Goal: Information Seeking & Learning: Learn about a topic

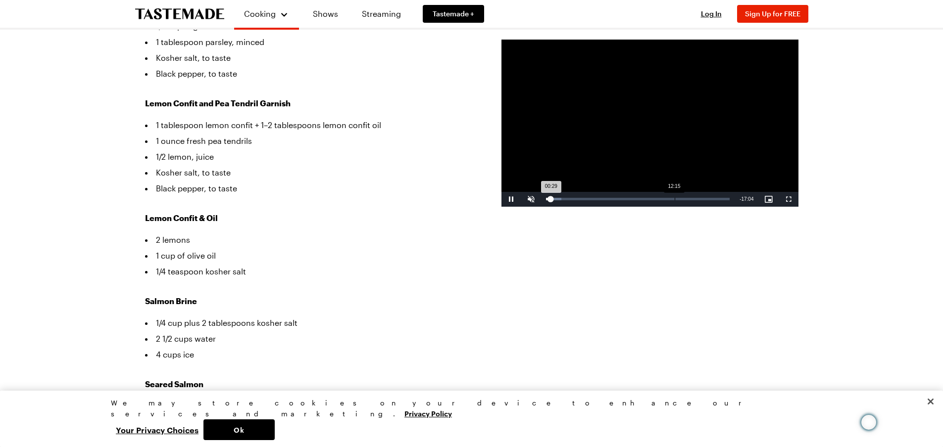
scroll to position [594, 0]
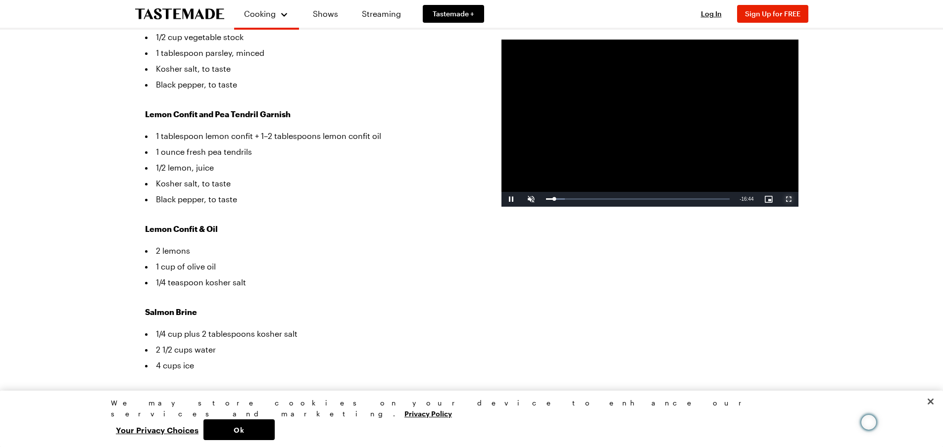
click at [786, 199] on span "Video Player" at bounding box center [788, 199] width 20 height 0
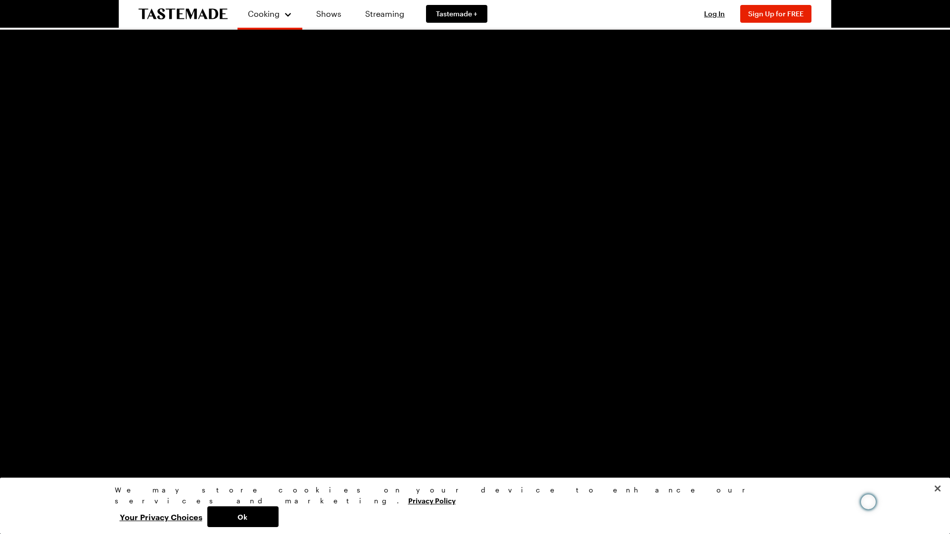
click at [100, 447] on div "Loaded : 6.65% 01:09 00:49" at bounding box center [463, 527] width 847 height 15
click at [131, 447] on div "Loaded : 7.60% 01:48 01:10" at bounding box center [463, 527] width 847 height 15
click at [30, 447] on span "Video Player" at bounding box center [30, 527] width 20 height 0
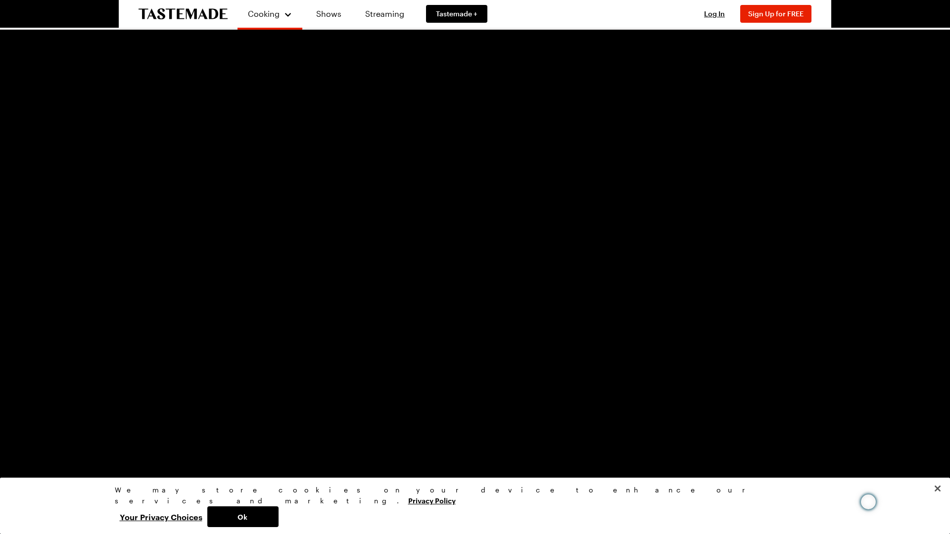
click at [167, 447] on div "Loaded : 19.02% 02:28 02:15" at bounding box center [463, 527] width 837 height 2
click at [180, 447] on div "Loaded : 19.02% 02:49 02:34" at bounding box center [463, 527] width 847 height 15
click at [203, 447] on div "Loaded : 22.82% 03:19 03:02" at bounding box center [463, 527] width 837 height 2
click at [223, 447] on div "Loaded : 23.76% 03:43 03:43" at bounding box center [463, 527] width 847 height 15
click at [213, 447] on div "Loaded : 23.76% 03:32 03:45" at bounding box center [463, 527] width 837 height 2
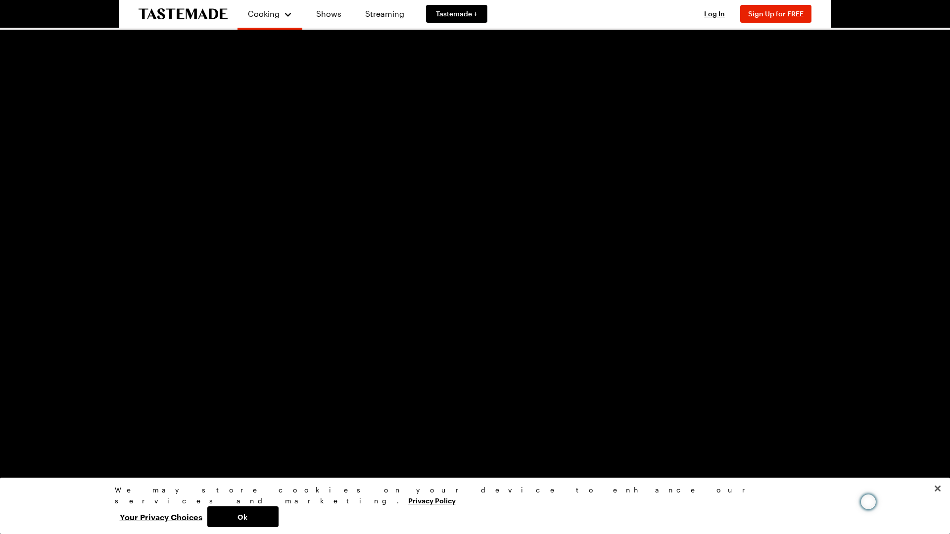
click at [188, 447] on div "Loaded : 25.67% 03:01 03:38" at bounding box center [463, 527] width 847 height 15
click at [176, 447] on div "02:44" at bounding box center [110, 527] width 131 height 2
click at [161, 447] on div "Loaded : 22.82% 02:26 03:06" at bounding box center [463, 527] width 847 height 15
click at [134, 447] on div "Loaded : 0.00% 01:52 01:52" at bounding box center [463, 527] width 837 height 2
click at [116, 447] on div "Loaded : 11.46% 01:31 01:52" at bounding box center [463, 527] width 837 height 2
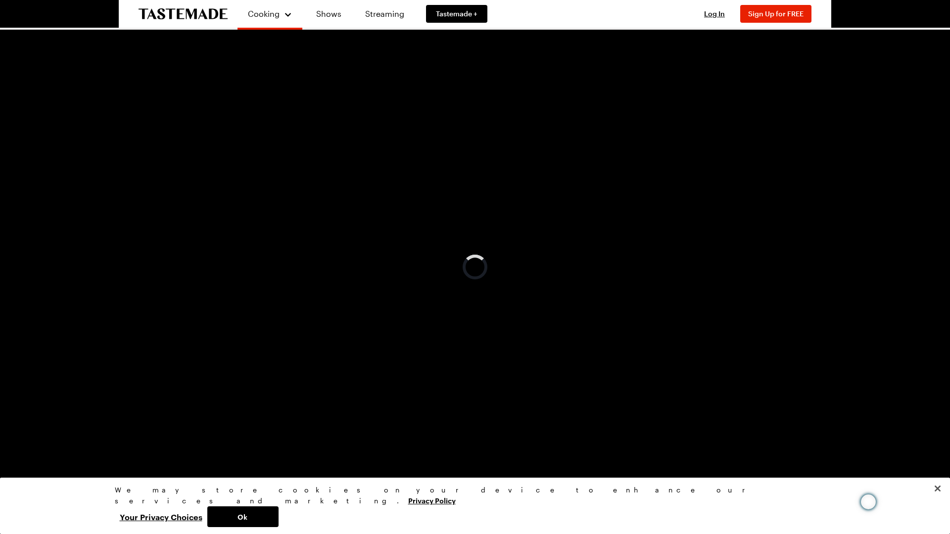
click at [102, 447] on div "Loaded : 8.59% 01:12 01:30" at bounding box center [463, 527] width 837 height 2
click at [110, 447] on div "Loaded : 8.59% 01:22 01:12" at bounding box center [463, 527] width 837 height 2
click at [118, 447] on div "Loaded : 11.46% 01:32 01:24" at bounding box center [463, 527] width 837 height 2
click at [123, 447] on div "Loaded : 14.26% 01:38 01:38" at bounding box center [463, 527] width 837 height 2
click at [130, 447] on div "01:46" at bounding box center [130, 527] width 0 height 2
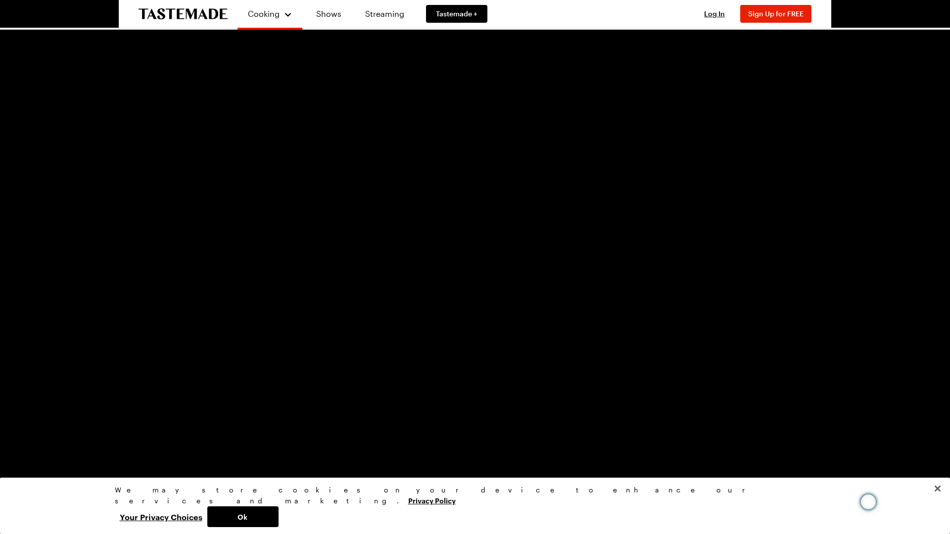
click at [143, 447] on div "02:03" at bounding box center [143, 527] width 0 height 2
click at [147, 447] on div "Loaded : 18.09% 02:06 02:03" at bounding box center [463, 527] width 837 height 2
click at [156, 447] on div "Loaded : 18.09% 02:19 02:09" at bounding box center [463, 527] width 837 height 2
drag, startPoint x: 162, startPoint y: 526, endPoint x: 167, endPoint y: 527, distance: 5.0
click at [164, 447] on div "Loaded : 19.02% 02:27 02:28" at bounding box center [463, 527] width 837 height 2
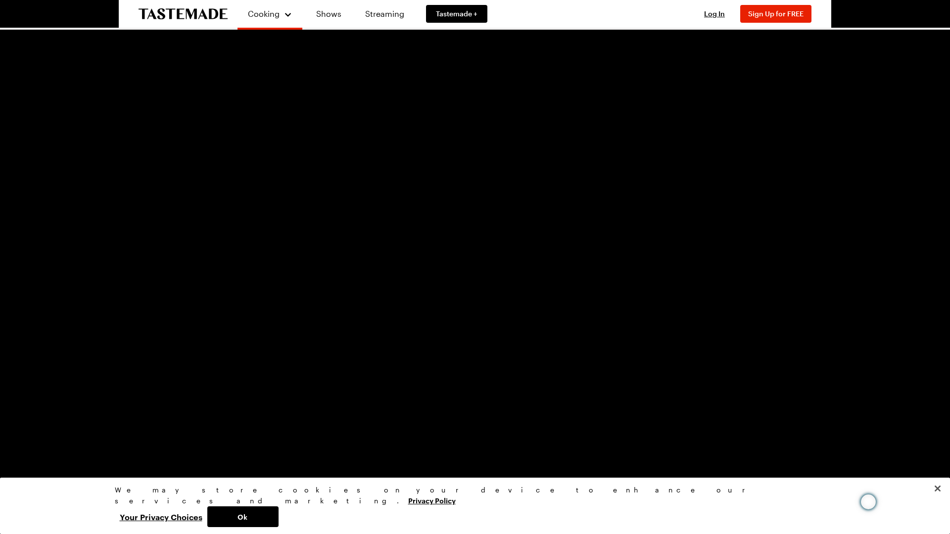
click at [161, 447] on div "Loaded : 20.92% 02:26 02:33" at bounding box center [463, 527] width 847 height 15
click at [179, 447] on div "Loaded : 20.92% 02:42 02:28" at bounding box center [463, 527] width 847 height 15
click at [204, 447] on div "Loaded : 21.93% 03:13 02:48" at bounding box center [463, 527] width 847 height 15
click at [222, 447] on div "Loaded : 23.76% 03:42 03:42" at bounding box center [463, 527] width 847 height 15
drag, startPoint x: 244, startPoint y: 527, endPoint x: 249, endPoint y: 529, distance: 5.5
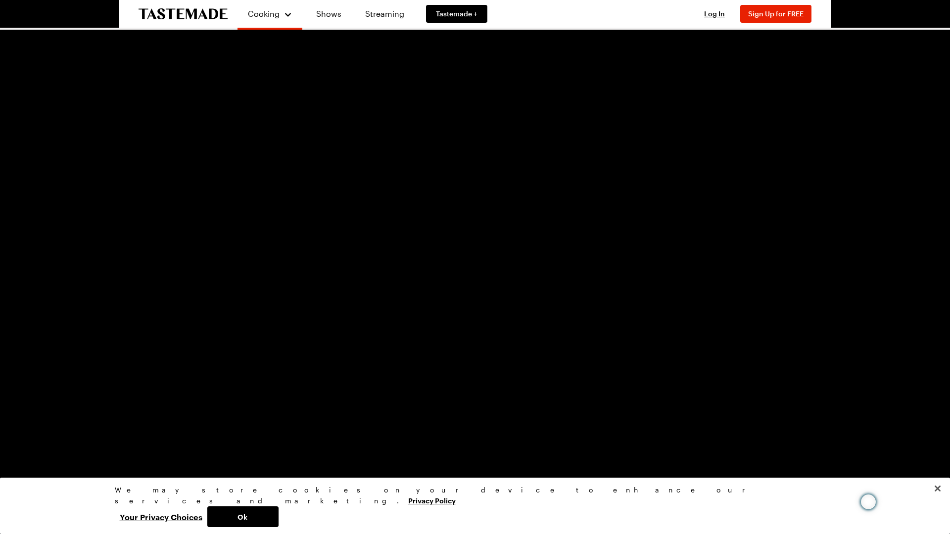
click at [244, 447] on div "Loaded : 28.52% 04:11 03:54" at bounding box center [463, 527] width 837 height 2
click at [263, 447] on div "Loaded : 28.52% 04:34 04:34" at bounding box center [463, 527] width 847 height 15
click at [13, 447] on span "Video Player" at bounding box center [10, 527] width 20 height 0
click at [0, 447] on button "Play" at bounding box center [10, 527] width 20 height 15
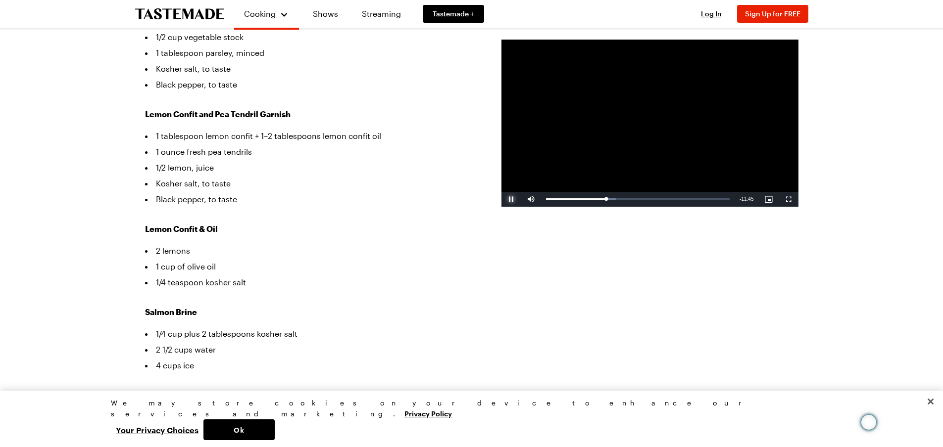
click at [510, 199] on span "Video Player" at bounding box center [511, 199] width 20 height 0
click at [627, 199] on div "Loaded : 39.01% 07:57 05:47" at bounding box center [638, 199] width 184 height 2
click at [637, 197] on div "Loaded : 45.67% 08:36 08:36" at bounding box center [639, 199] width 196 height 15
click at [652, 198] on div "Loaded : 51.38% 09:59 08:37" at bounding box center [639, 199] width 187 height 2
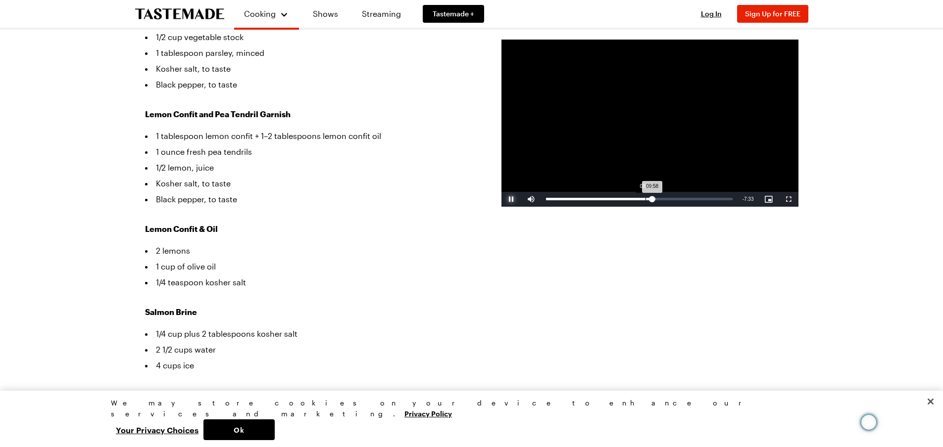
click at [645, 198] on div "Loaded : 59.00% 09:20 09:58" at bounding box center [639, 199] width 187 height 2
click at [664, 198] on div "Loaded : 64.70% 11:06 10:13" at bounding box center [639, 199] width 187 height 2
click at [662, 198] on div "11:07" at bounding box center [605, 199] width 118 height 2
click at [660, 198] on div "10:44" at bounding box center [603, 199] width 114 height 2
click at [658, 198] on div "10:46" at bounding box center [603, 199] width 115 height 2
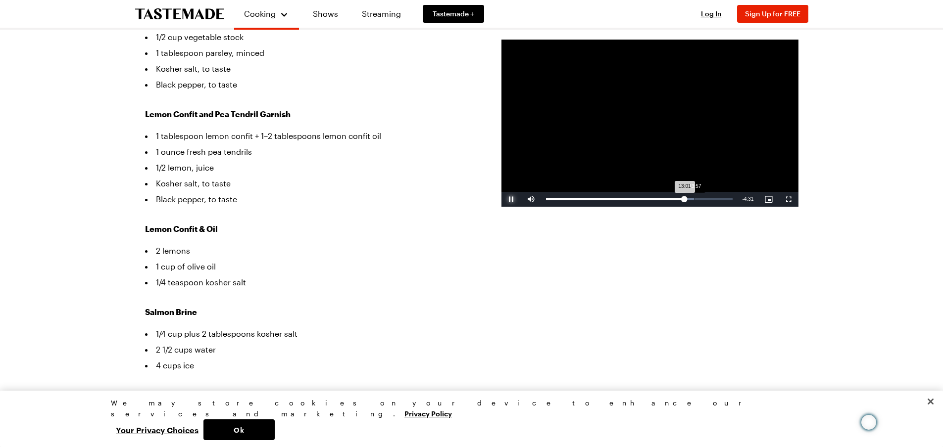
click at [693, 201] on div "Loaded : 79.93% 13:57 13:01" at bounding box center [639, 199] width 196 height 15
click at [689, 196] on div "Loaded : 83.66% 13:37 13:54" at bounding box center [639, 199] width 196 height 15
click at [685, 199] on div "Loaded : 84.69% 13:09 13:06" at bounding box center [639, 199] width 187 height 2
click at [680, 199] on div "12:38" at bounding box center [680, 199] width 0 height 2
click at [705, 199] on div "Progress Bar" at bounding box center [698, 199] width 16 height 2
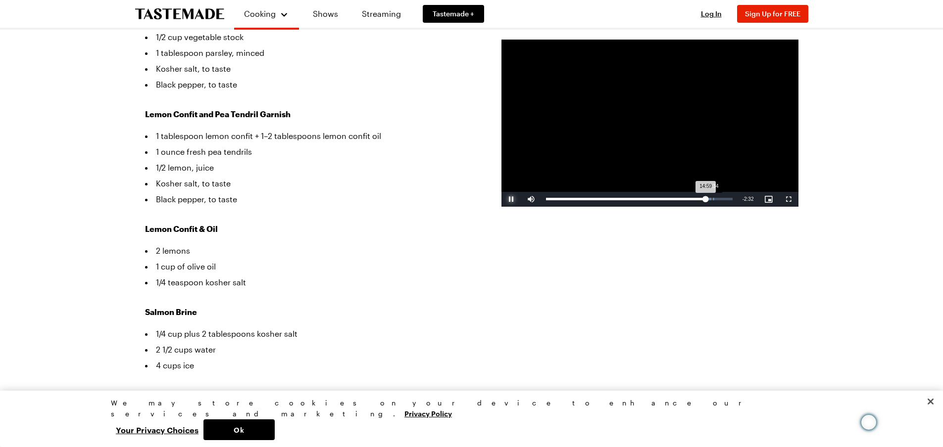
click at [711, 198] on div "Loaded : 90.30% 15:34 14:59" at bounding box center [639, 199] width 187 height 2
click at [717, 198] on div "Loaded : 92.21% 16:05 15:32" at bounding box center [639, 199] width 187 height 2
click at [715, 202] on div "Loaded : 100.00% 15:41 17:12" at bounding box center [639, 199] width 196 height 15
click at [787, 199] on span "Video Player" at bounding box center [788, 199] width 20 height 0
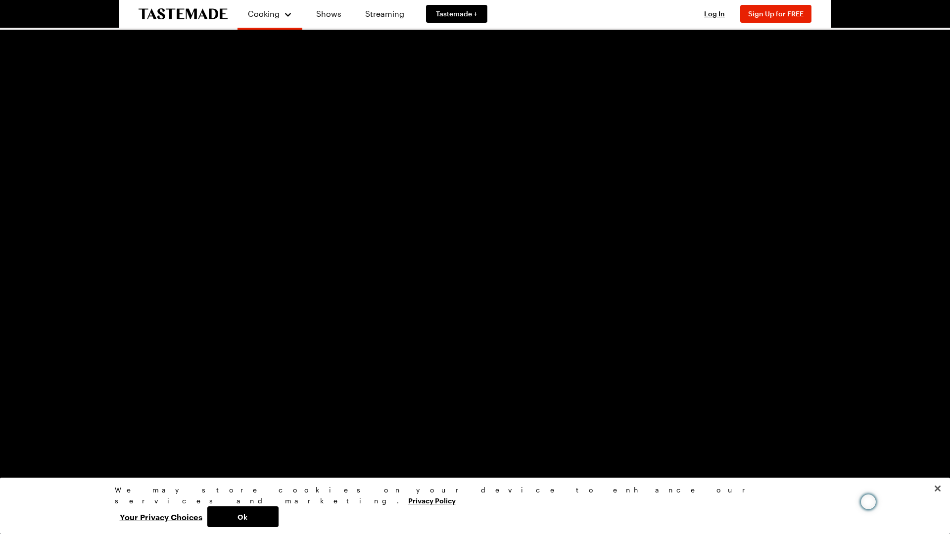
click at [846, 447] on div "Loaded : 99.00% 16:42 16:21" at bounding box center [465, 527] width 840 height 2
click at [863, 447] on div "Loaded : 100.00% 16:59 16:59" at bounding box center [465, 527] width 840 height 2
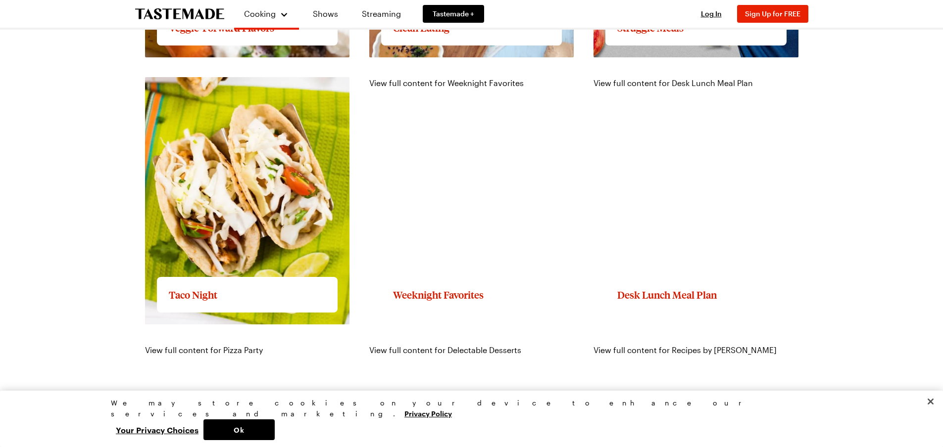
scroll to position [1237, 0]
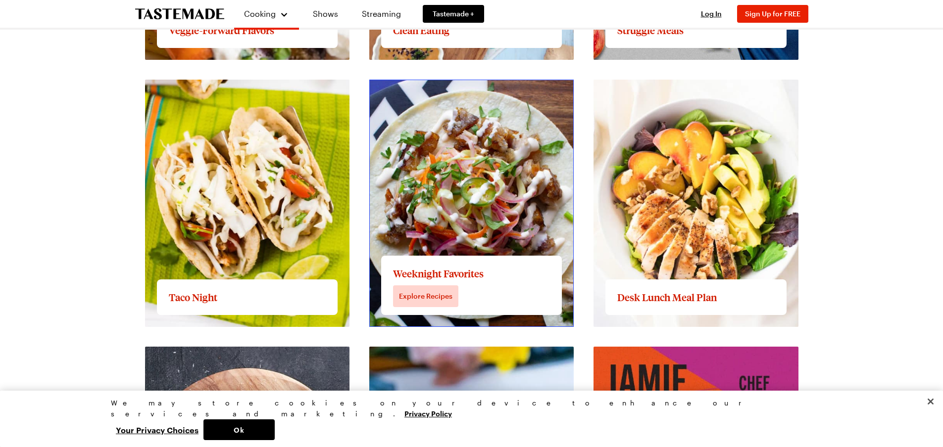
click at [489, 90] on link "View full content for Weeknight Favorites" at bounding box center [446, 85] width 154 height 9
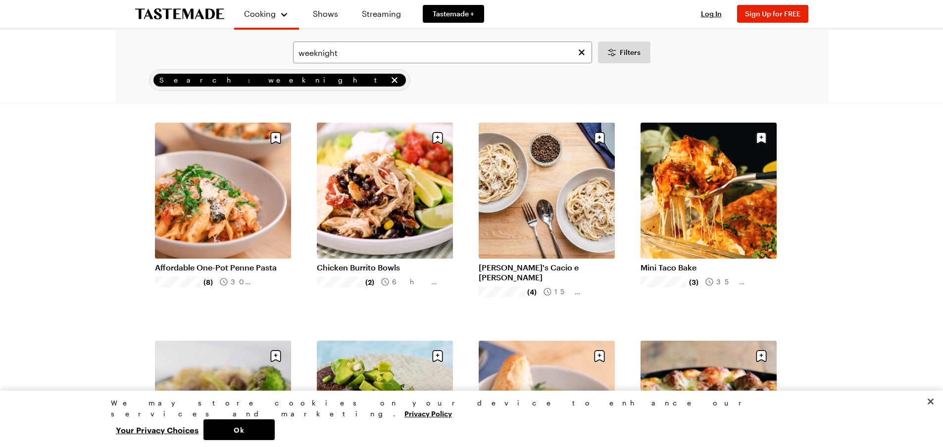
scroll to position [49, 0]
click at [762, 263] on link "Mini Taco Bake" at bounding box center [708, 268] width 136 height 10
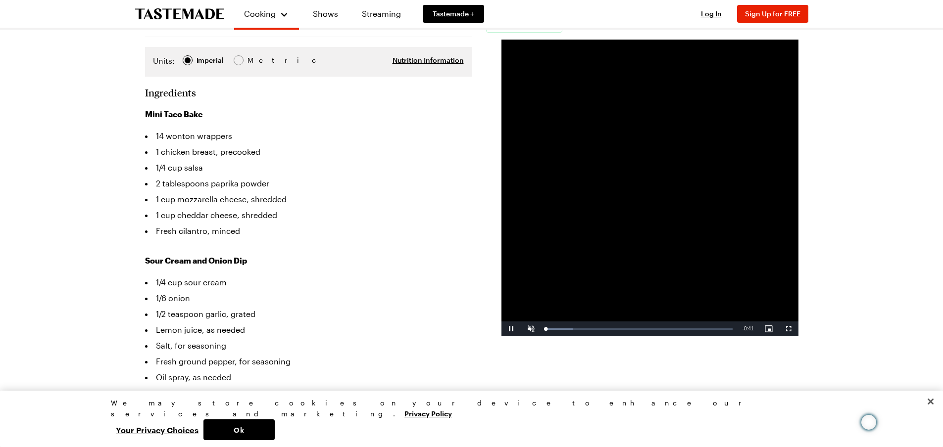
scroll to position [297, 0]
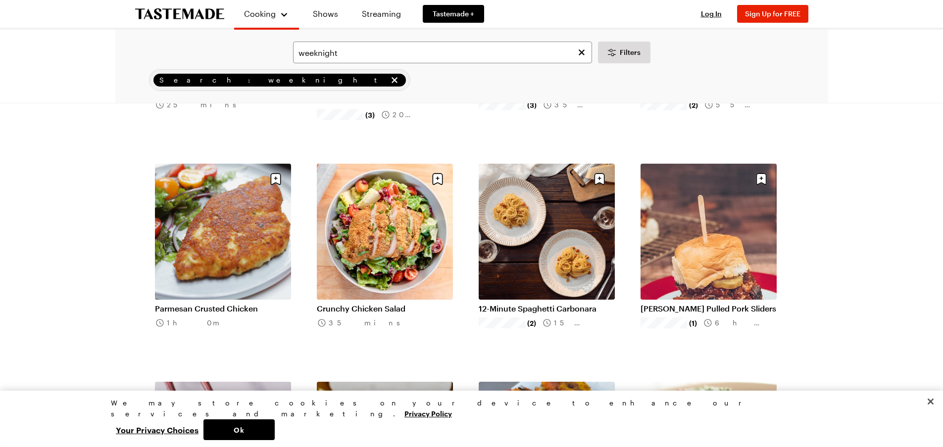
scroll to position [495, 0]
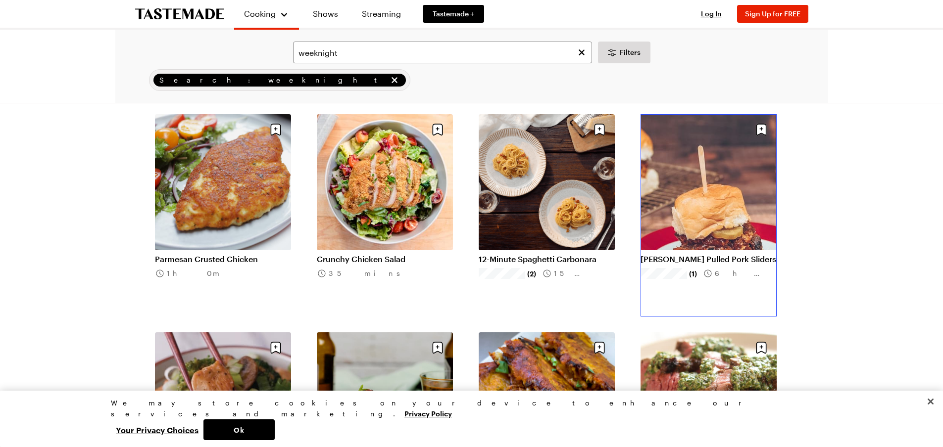
click at [681, 254] on link "Dr. Pepper Pulled Pork Sliders" at bounding box center [708, 259] width 136 height 10
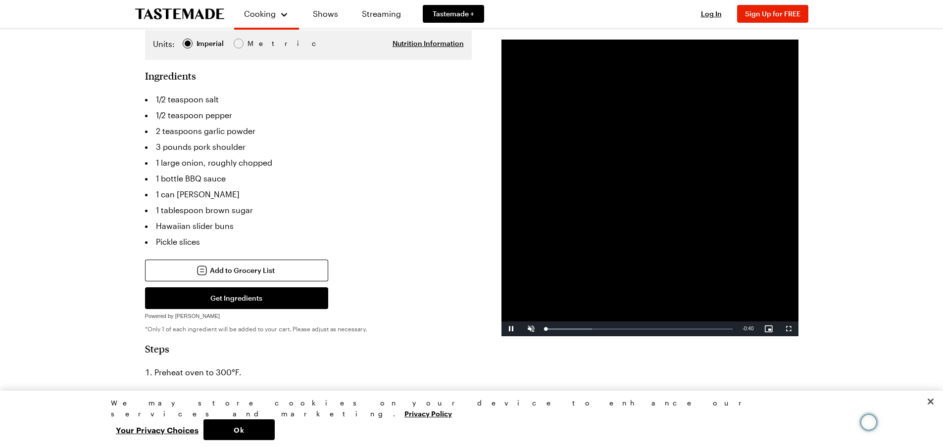
scroll to position [396, 0]
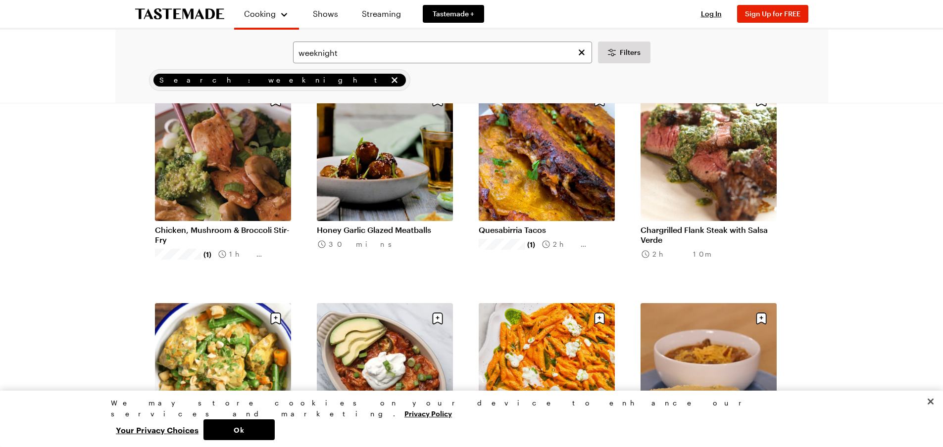
scroll to position [891, 0]
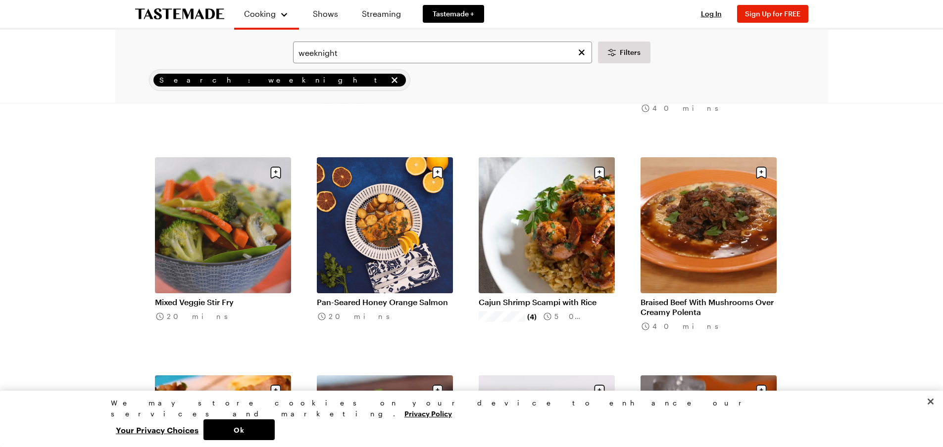
scroll to position [2177, 0]
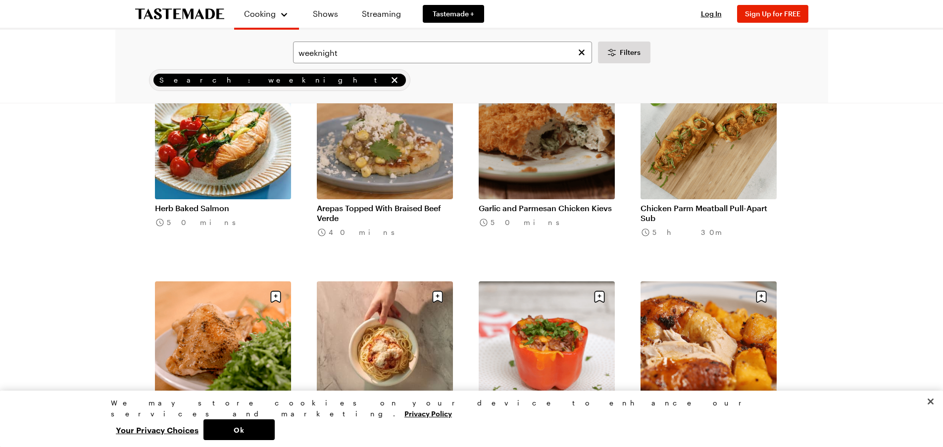
scroll to position [3415, 0]
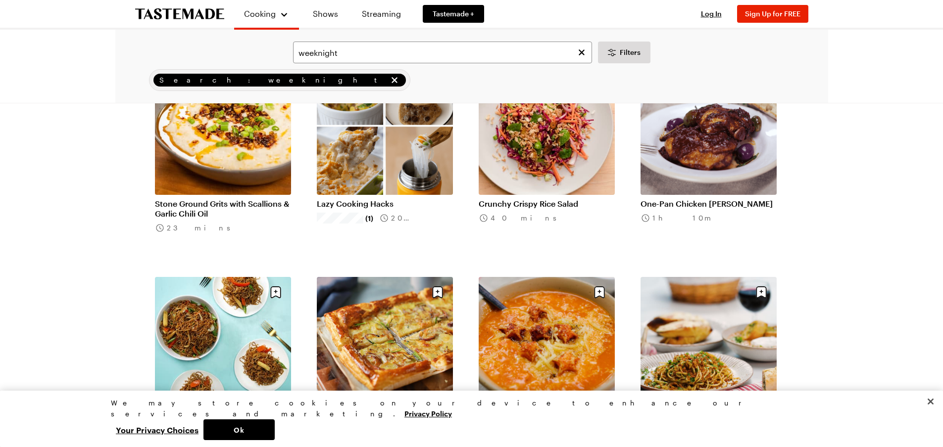
scroll to position [3909, 0]
